Goal: Information Seeking & Learning: Check status

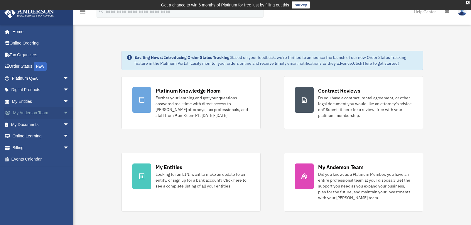
click at [41, 113] on link "My Anderson Team arrow_drop_down" at bounding box center [41, 113] width 74 height 12
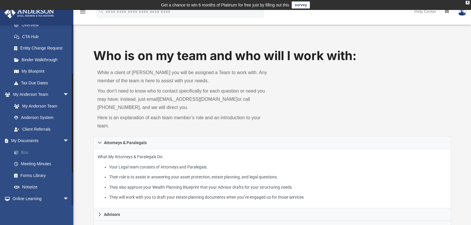
click at [33, 152] on link "Box" at bounding box center [43, 153] width 70 height 12
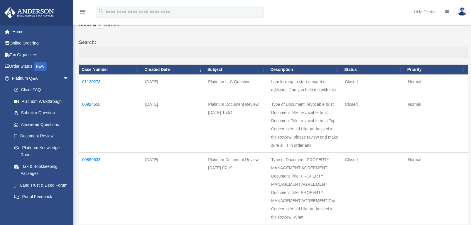
scroll to position [59, 0]
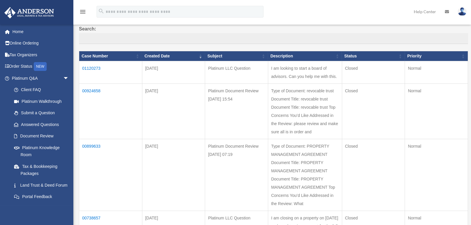
click at [88, 67] on td "01120273" at bounding box center [110, 72] width 63 height 23
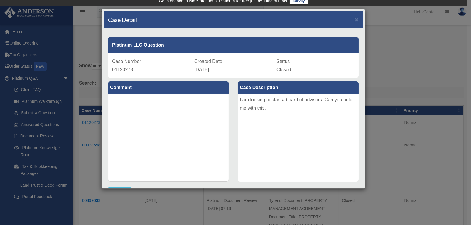
scroll to position [0, 0]
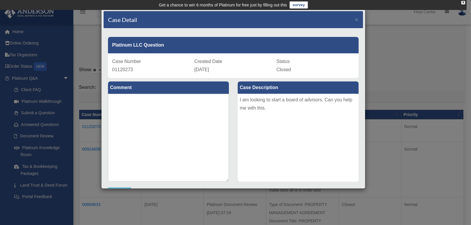
click at [268, 87] on label "Case Description" at bounding box center [298, 88] width 121 height 12
click at [355, 19] on span "×" at bounding box center [357, 19] width 4 height 7
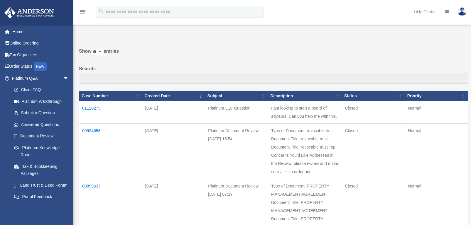
scroll to position [29, 0]
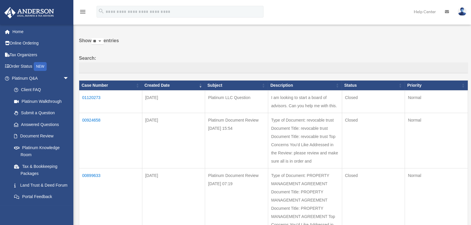
click at [100, 95] on td "01120273" at bounding box center [110, 101] width 63 height 23
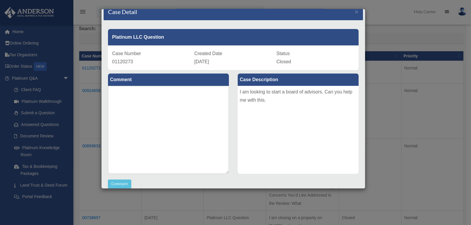
scroll to position [0, 0]
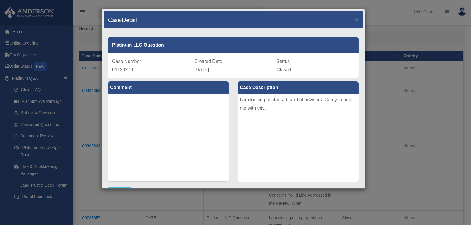
click at [350, 17] on div "Case Detail ×" at bounding box center [234, 19] width 260 height 17
click at [355, 16] on span "×" at bounding box center [357, 19] width 4 height 7
